Goal: Browse casually: Explore the website without a specific task or goal

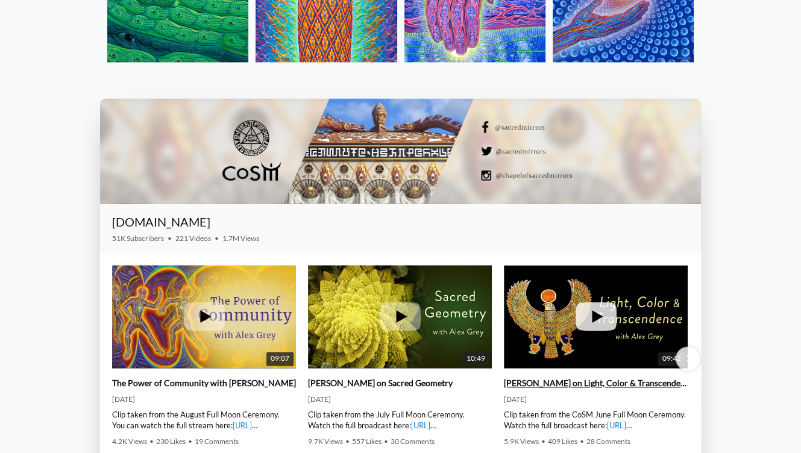
scroll to position [1266, 0]
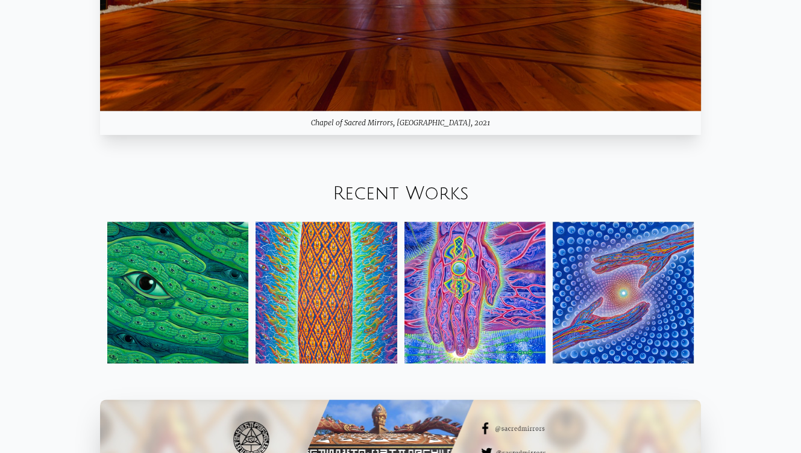
click at [388, 197] on link "Recent Works" at bounding box center [401, 194] width 136 height 20
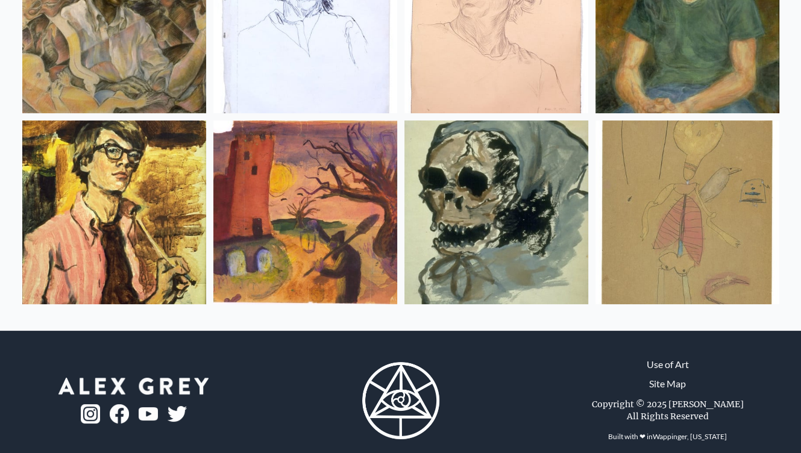
scroll to position [16087, 0]
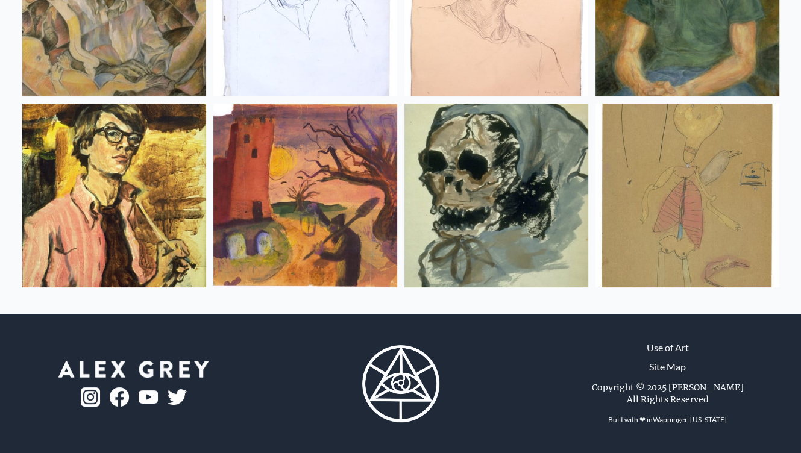
click at [649, 236] on img at bounding box center [688, 196] width 184 height 184
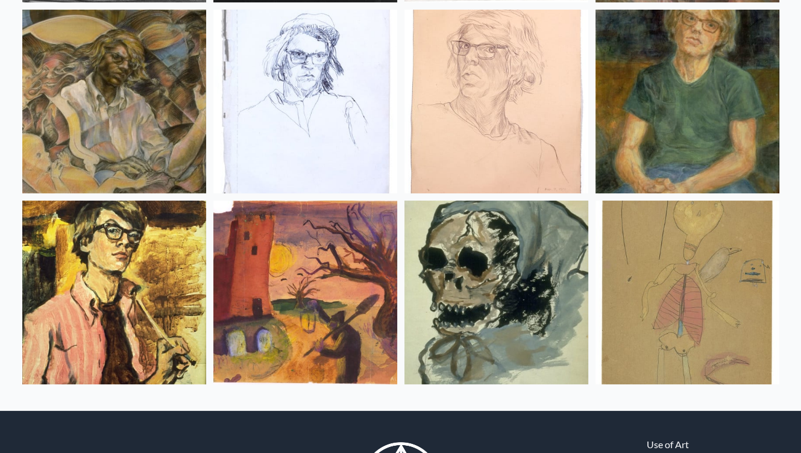
scroll to position [15898, 0]
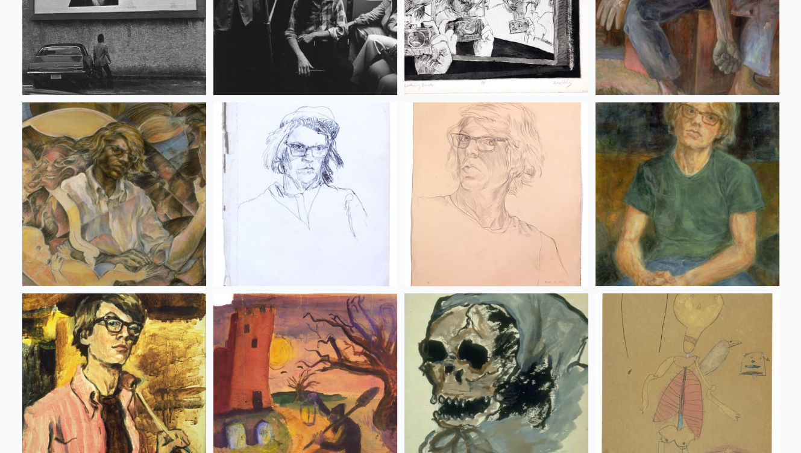
click at [599, 402] on img at bounding box center [688, 386] width 184 height 184
click at [508, 376] on img at bounding box center [497, 386] width 184 height 184
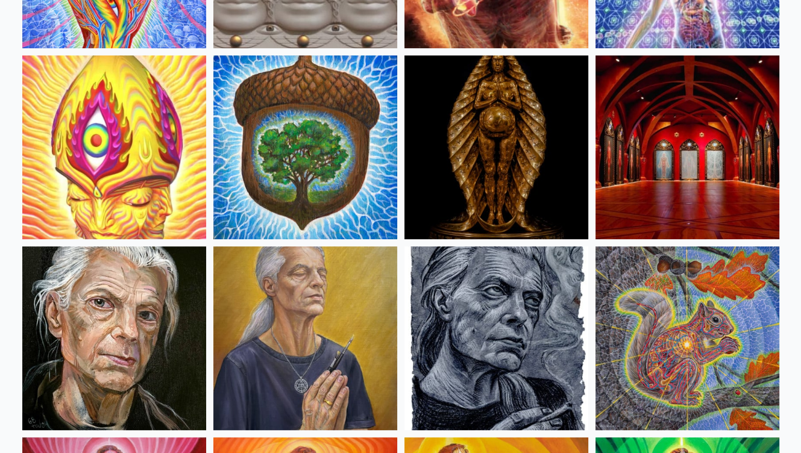
scroll to position [0, 0]
